Goal: Task Accomplishment & Management: Use online tool/utility

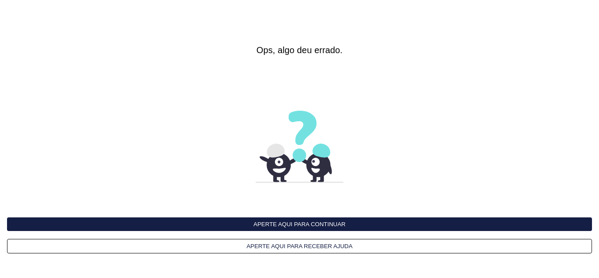
click at [312, 227] on button "Aperte aqui para continuar" at bounding box center [299, 224] width 585 height 14
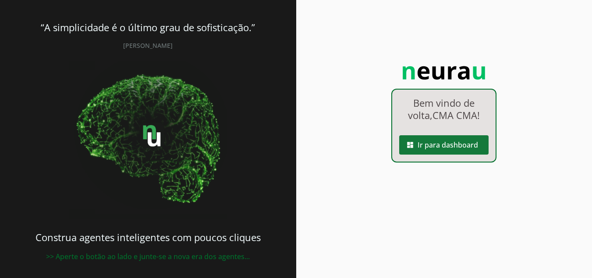
click at [464, 149] on span at bounding box center [443, 144] width 89 height 21
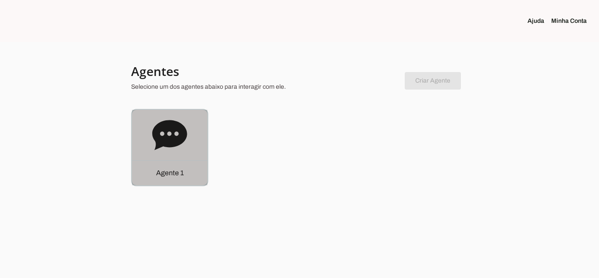
click at [144, 137] on div "Agente 1" at bounding box center [169, 147] width 75 height 75
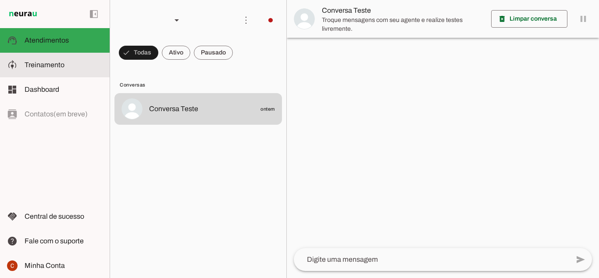
click at [55, 65] on span "Treinamento" at bounding box center [45, 64] width 40 height 7
